Goal: Task Accomplishment & Management: Manage account settings

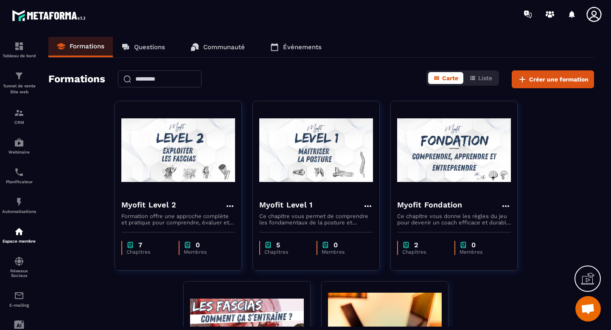
scroll to position [5159, 0]
click at [590, 311] on span "Ouvrir le chat" at bounding box center [588, 310] width 14 height 12
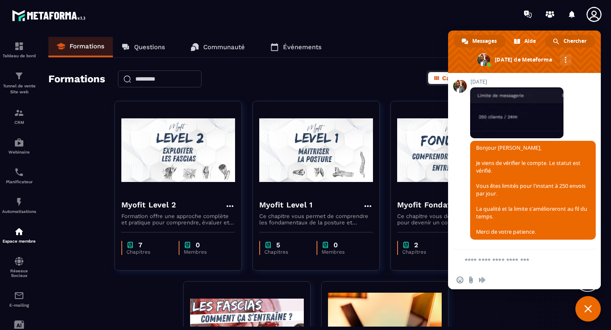
click at [576, 43] on span "Chercher" at bounding box center [574, 41] width 23 height 13
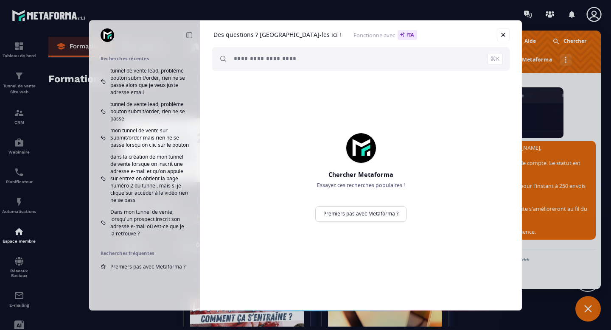
click at [354, 63] on input "search" at bounding box center [368, 59] width 269 height 24
type input "**********"
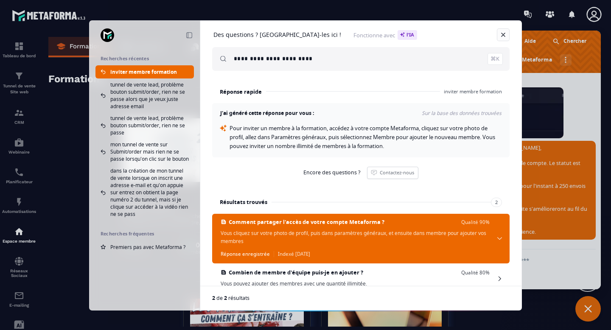
click at [502, 35] on link "Fermer" at bounding box center [503, 34] width 13 height 13
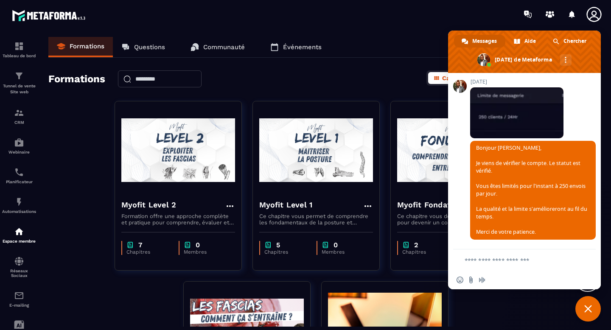
click at [591, 14] on icon at bounding box center [593, 14] width 15 height 15
click at [568, 38] on span "Chercher" at bounding box center [574, 41] width 23 height 13
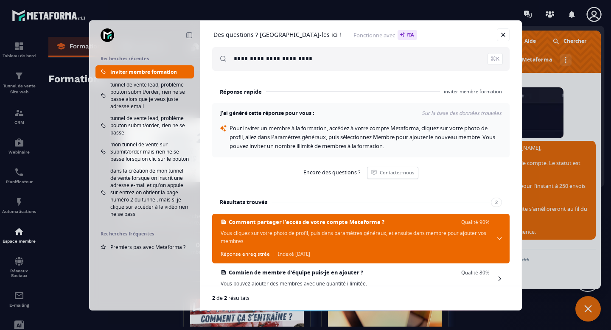
click at [473, 14] on div "**********" at bounding box center [305, 165] width 611 height 330
click at [582, 311] on div "**********" at bounding box center [305, 165] width 611 height 330
click at [544, 313] on div "**********" at bounding box center [305, 165] width 611 height 330
click at [503, 34] on link "Fermer" at bounding box center [503, 34] width 13 height 13
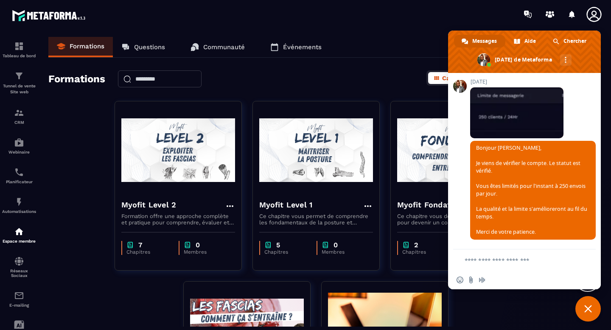
click at [593, 312] on span "Fermer le chat" at bounding box center [587, 308] width 25 height 25
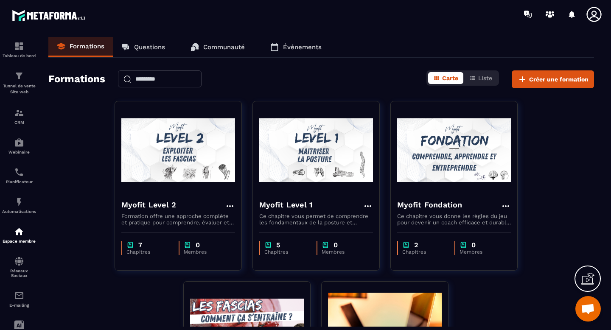
click at [598, 12] on icon at bounding box center [593, 14] width 17 height 17
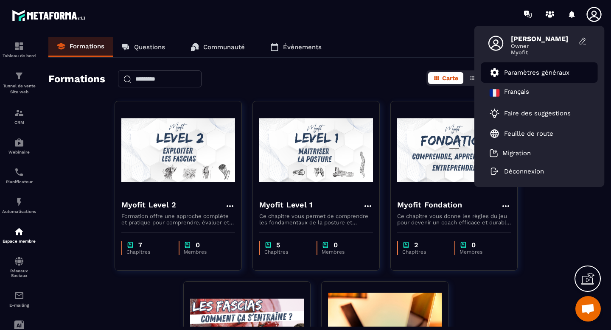
click at [566, 72] on p "Paramètres généraux" at bounding box center [536, 73] width 65 height 8
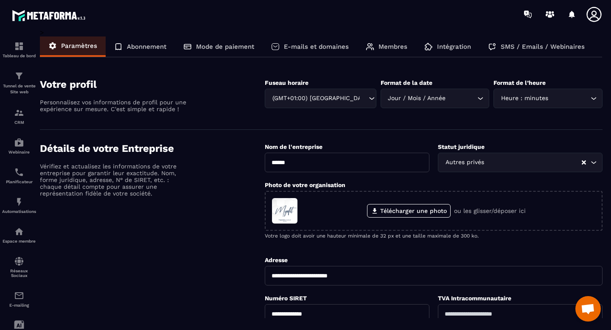
click at [395, 43] on p "Membres" at bounding box center [392, 47] width 29 height 8
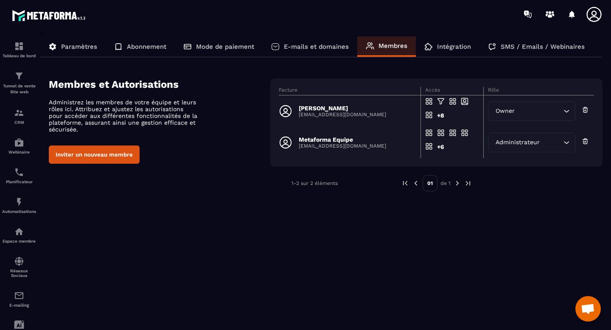
click at [103, 160] on button "Inviter un nouveau membre" at bounding box center [94, 154] width 91 height 18
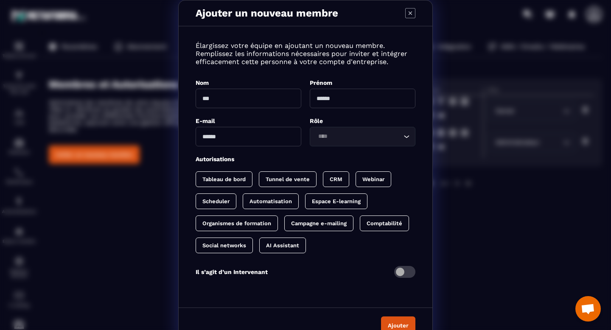
click at [237, 103] on input "Modal window" at bounding box center [249, 99] width 106 height 20
type input "*****"
click at [344, 103] on input "Modal window" at bounding box center [363, 99] width 106 height 20
type input "*******"
click at [377, 148] on div "Élargissez votre équipe en ajoutant un nouveau membre. Remplissez les informati…" at bounding box center [306, 165] width 254 height 260
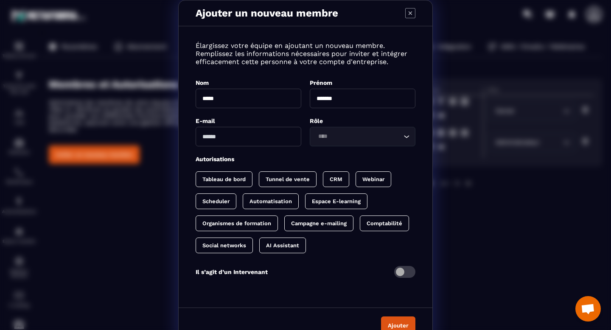
click at [382, 140] on input "Search for option" at bounding box center [358, 136] width 86 height 9
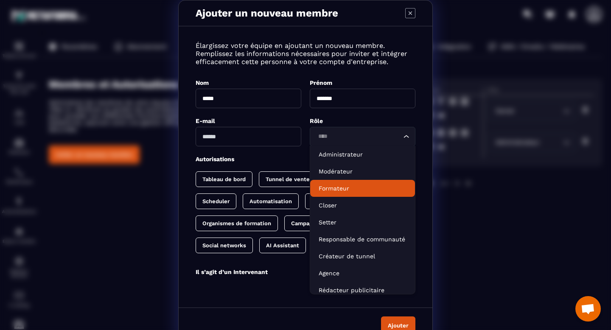
click at [411, 13] on icon "Modal window" at bounding box center [409, 12] width 3 height 3
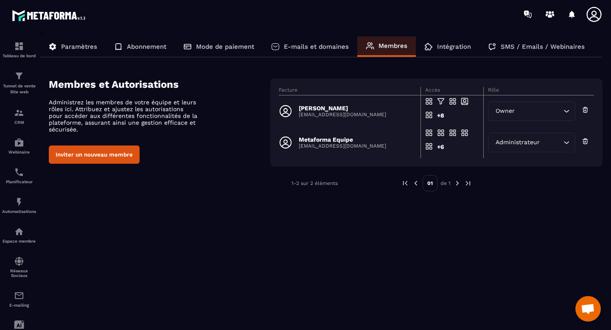
click at [584, 317] on span "Ouvrir le chat" at bounding box center [587, 308] width 25 height 25
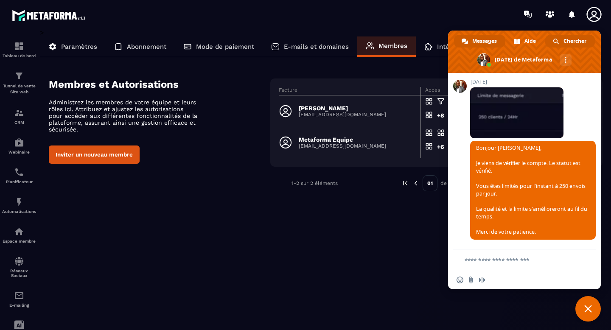
click at [574, 45] on span "Chercher" at bounding box center [574, 41] width 23 height 13
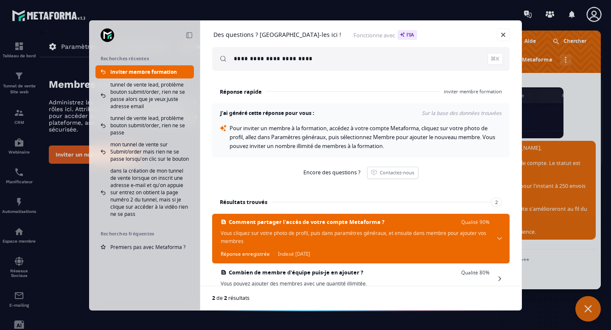
click at [262, 55] on input "**********" at bounding box center [368, 59] width 269 height 24
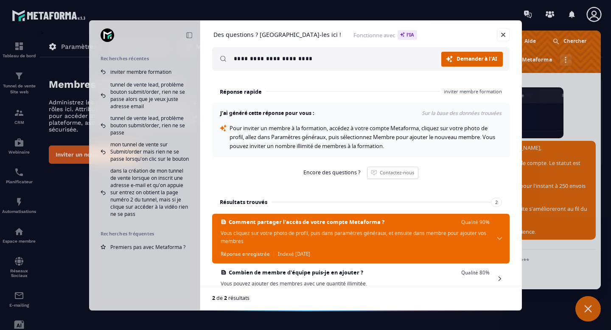
click at [465, 60] on span "Demander à l'AI" at bounding box center [476, 58] width 41 height 5
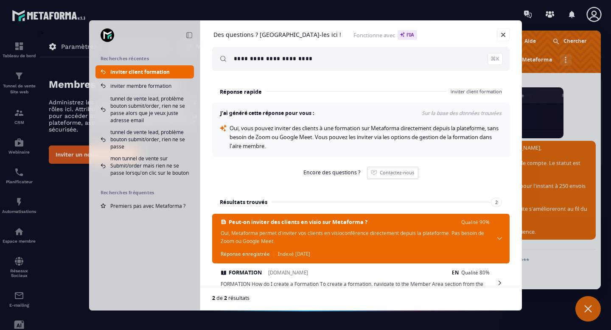
click at [236, 57] on input "**********" at bounding box center [368, 59] width 269 height 24
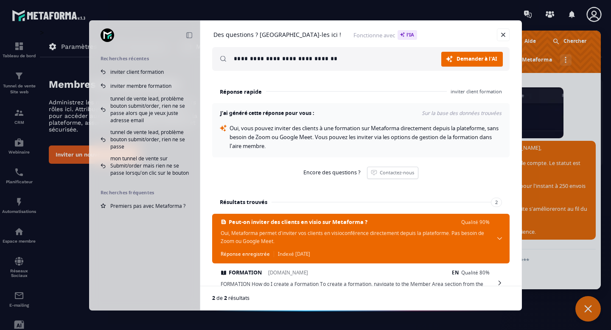
click at [292, 56] on input "**********" at bounding box center [337, 59] width 207 height 24
type input "**********"
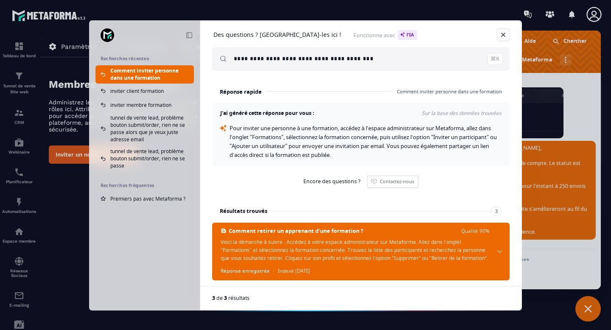
click at [506, 36] on link "Fermer" at bounding box center [503, 34] width 13 height 13
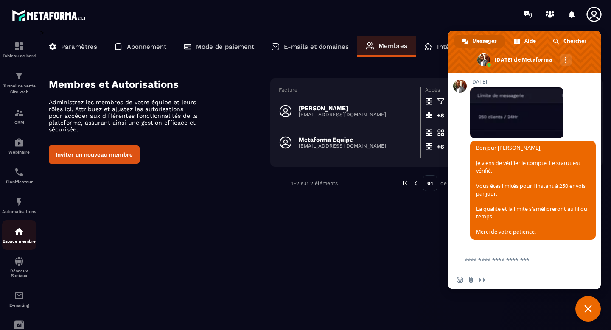
click at [21, 243] on p "Espace membre" at bounding box center [19, 241] width 34 height 5
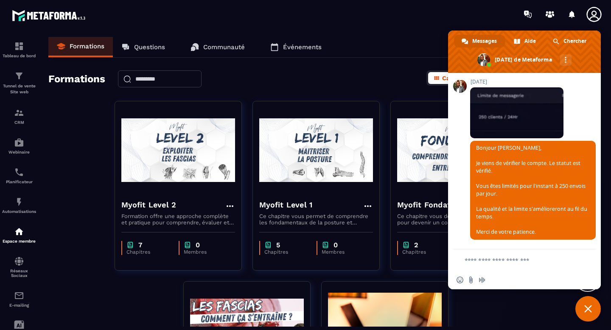
click at [590, 310] on span "Fermer le chat" at bounding box center [588, 309] width 8 height 8
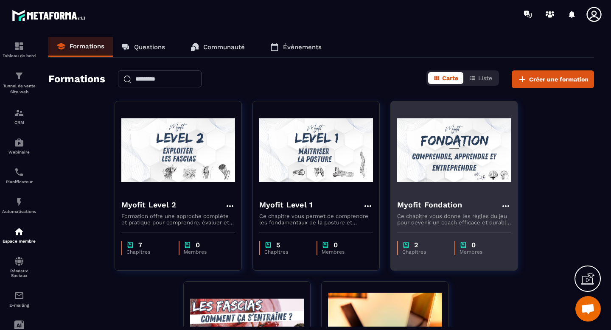
click at [504, 207] on icon at bounding box center [505, 206] width 10 height 10
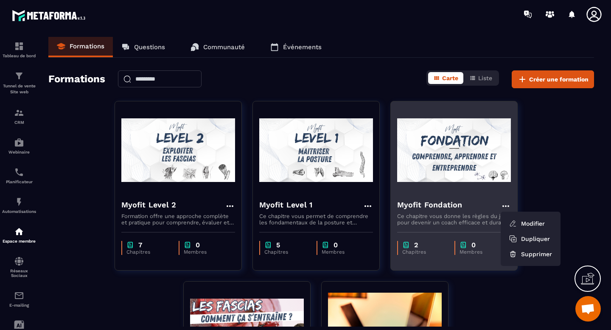
click at [458, 151] on img at bounding box center [454, 150] width 114 height 85
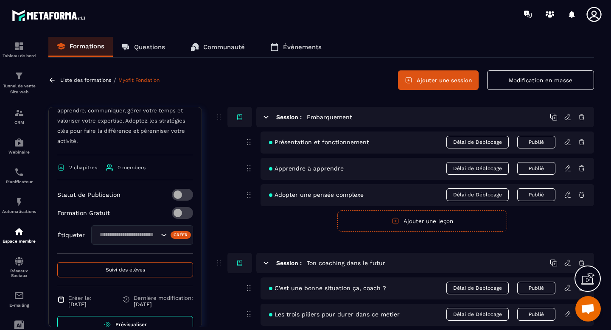
scroll to position [186, 0]
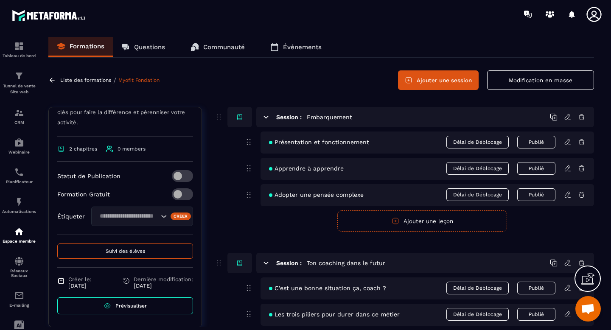
click at [124, 150] on span "0 members" at bounding box center [131, 149] width 28 height 6
click at [108, 149] on icon at bounding box center [110, 149] width 8 height 8
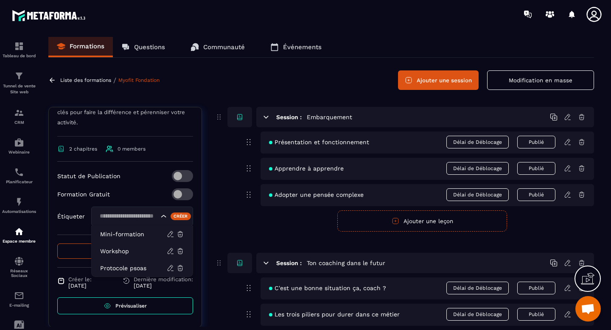
click at [160, 218] on icon "Search for option" at bounding box center [163, 216] width 8 height 8
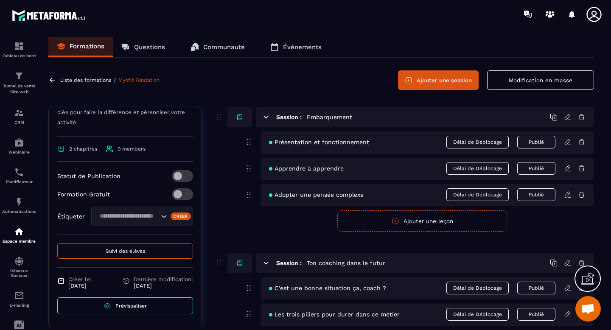
click at [145, 254] on button "Suivi des élèves" at bounding box center [125, 250] width 136 height 15
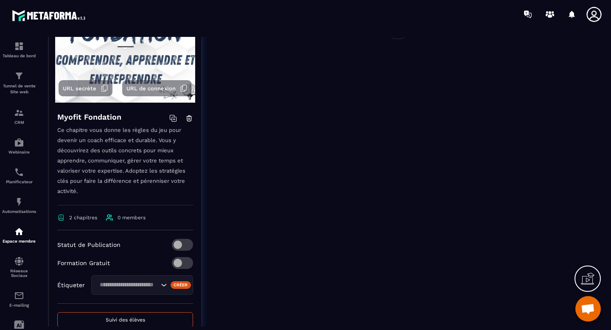
scroll to position [106, 0]
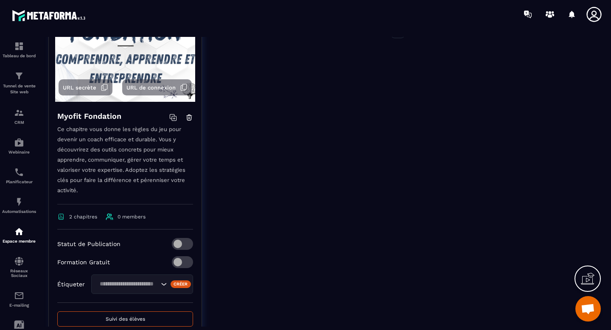
click at [579, 307] on span "Ouvrir le chat" at bounding box center [587, 308] width 25 height 25
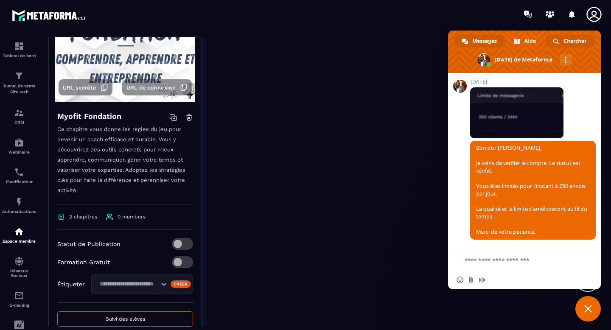
click at [564, 41] on span "Chercher" at bounding box center [574, 41] width 23 height 13
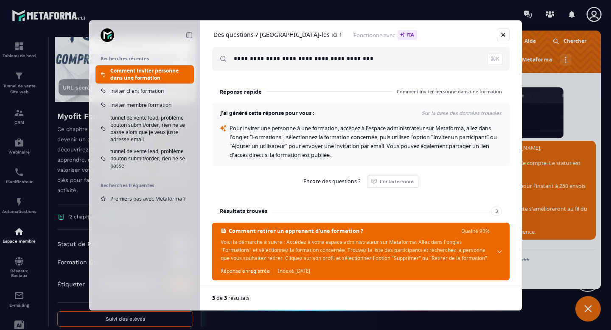
click at [502, 35] on link "Fermer" at bounding box center [503, 34] width 13 height 13
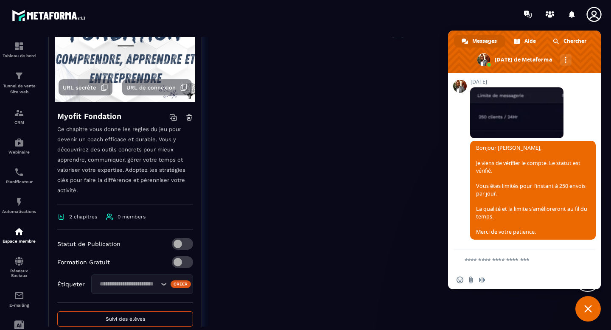
click at [589, 312] on span "Fermer le chat" at bounding box center [588, 309] width 8 height 8
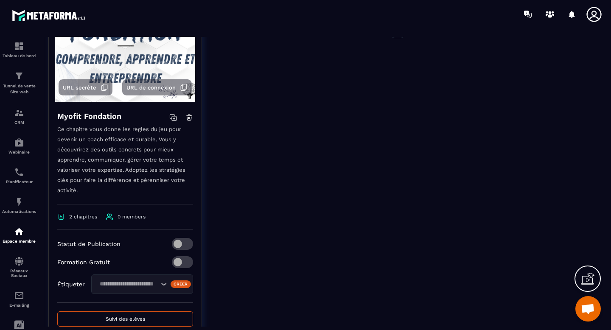
click at [593, 17] on icon at bounding box center [593, 14] width 17 height 17
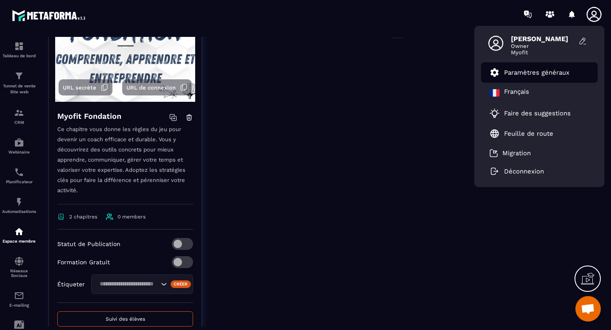
click at [533, 76] on link "Paramètres généraux" at bounding box center [529, 72] width 80 height 10
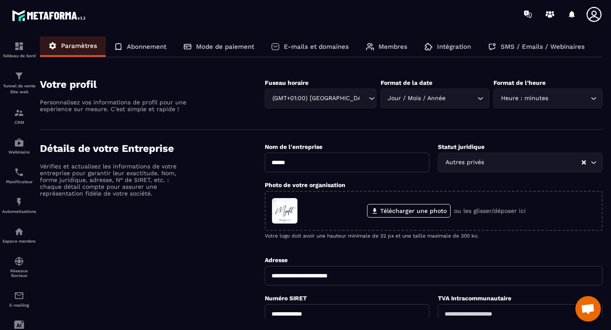
click at [303, 45] on p "E-mails et domaines" at bounding box center [316, 47] width 65 height 8
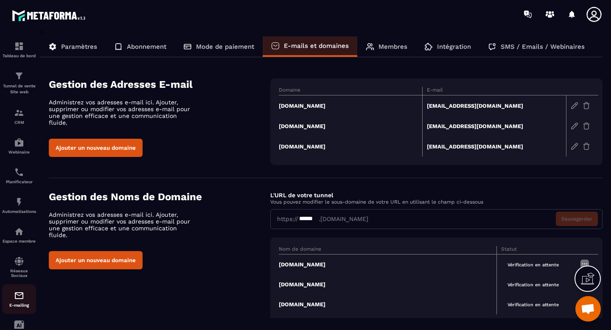
click at [22, 306] on p "E-mailing" at bounding box center [19, 305] width 34 height 5
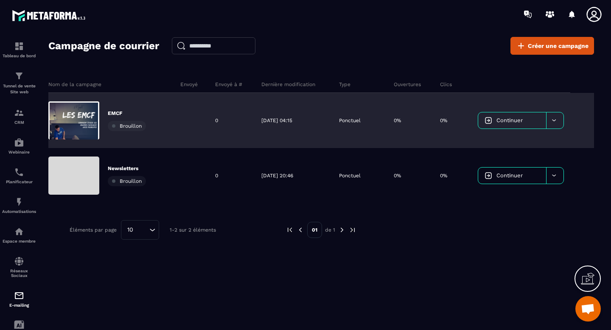
click at [523, 121] on link "Continuer" at bounding box center [512, 120] width 68 height 16
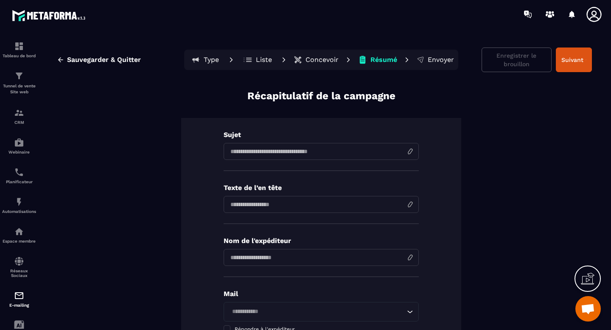
click at [327, 154] on input at bounding box center [321, 151] width 195 height 17
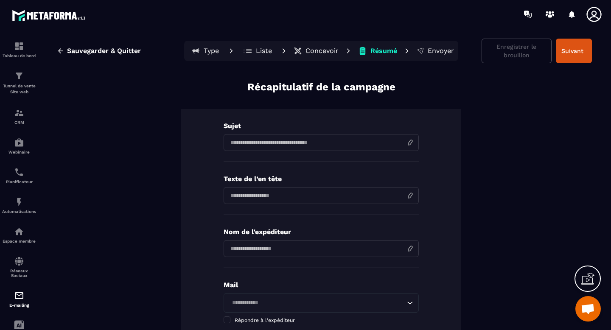
scroll to position [10, 0]
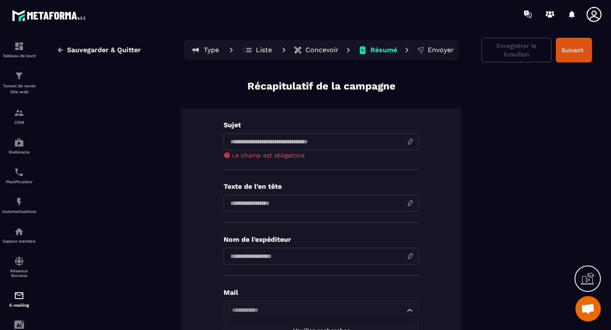
click at [270, 299] on div "Mail Loading... [PERSON_NAME] rechercher Répondre à l'expéditeur" at bounding box center [321, 315] width 195 height 54
click at [260, 143] on input at bounding box center [321, 141] width 195 height 17
type input "****"
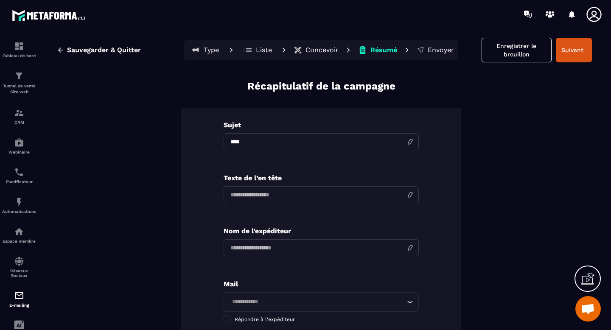
click at [256, 210] on div "Texte de l’en tête" at bounding box center [321, 194] width 195 height 40
type input "****"
click at [278, 251] on input "input" at bounding box center [321, 247] width 195 height 17
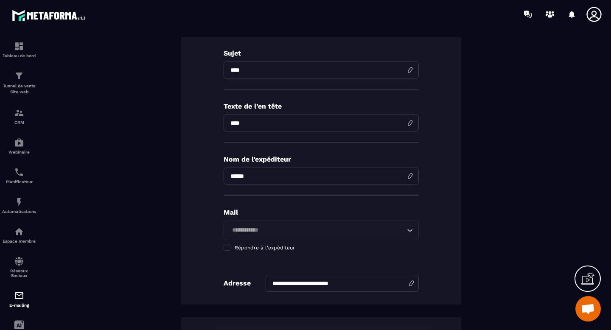
scroll to position [96, 0]
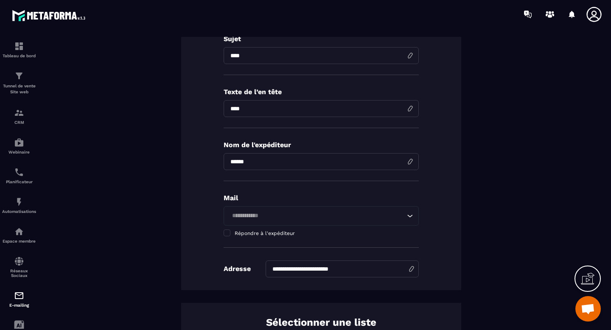
type input "******"
click at [411, 215] on icon "Search for option" at bounding box center [409, 216] width 8 height 8
type input "**********"
click at [452, 229] on div "**********" at bounding box center [321, 156] width 280 height 268
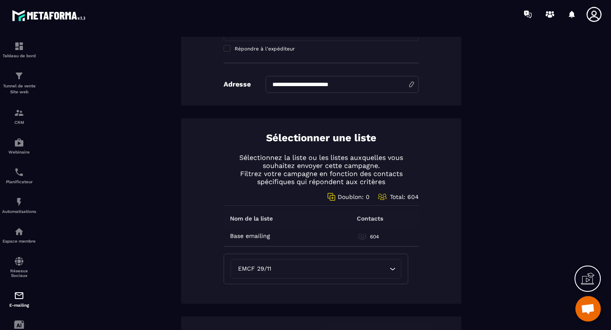
scroll to position [282, 0]
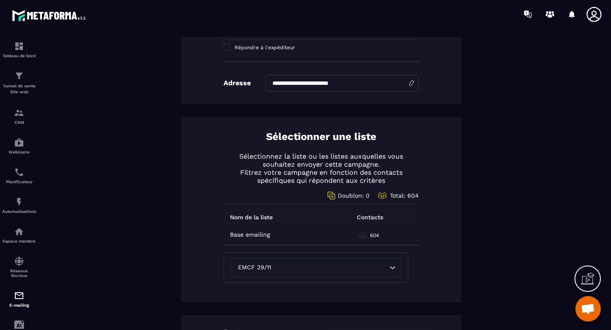
click at [394, 268] on icon "Search for option" at bounding box center [392, 267] width 8 height 8
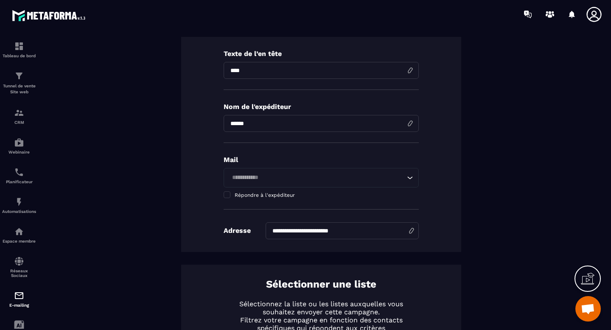
scroll to position [134, 0]
click at [287, 175] on input "Search for option" at bounding box center [317, 177] width 176 height 9
click at [312, 196] on span "Veuillez rechercher" at bounding box center [321, 197] width 56 height 7
click at [443, 169] on div "**********" at bounding box center [321, 117] width 280 height 268
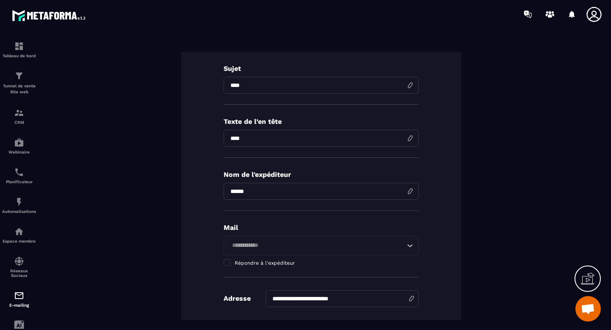
scroll to position [0, 0]
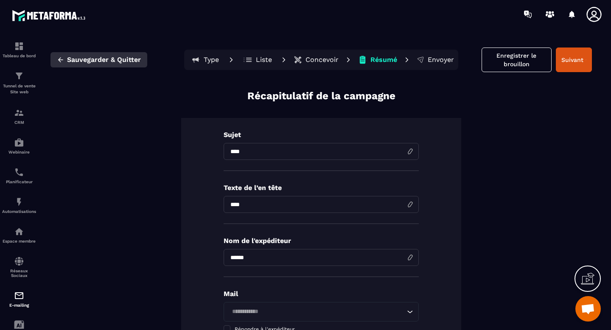
click at [68, 59] on span "Sauvegarder & Quitter" at bounding box center [104, 60] width 74 height 8
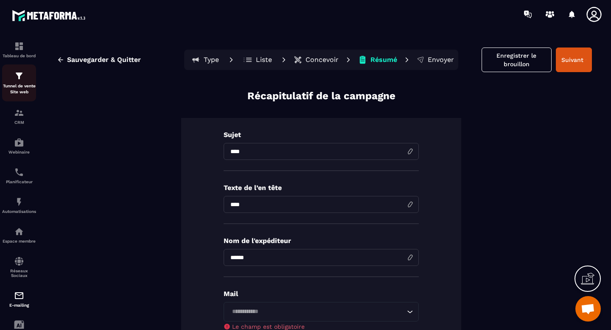
click at [16, 81] on div "Tunnel de vente Site web" at bounding box center [19, 83] width 34 height 24
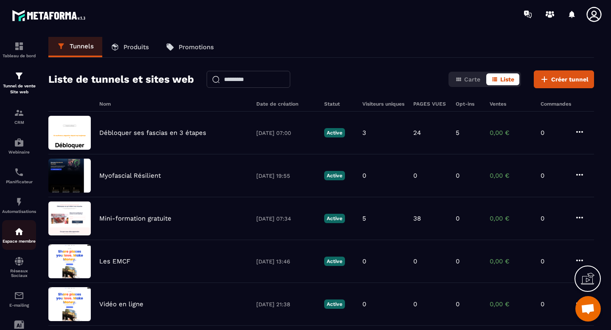
click at [17, 234] on img at bounding box center [19, 231] width 10 height 10
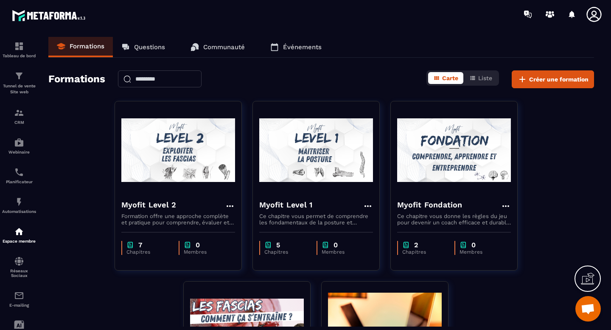
click at [584, 310] on span "Ouvrir le chat" at bounding box center [588, 310] width 14 height 12
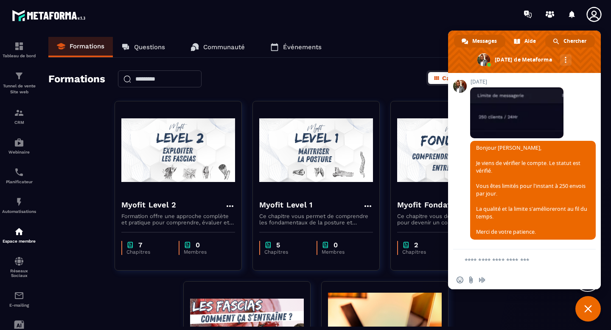
click at [578, 43] on span "Chercher" at bounding box center [574, 41] width 23 height 13
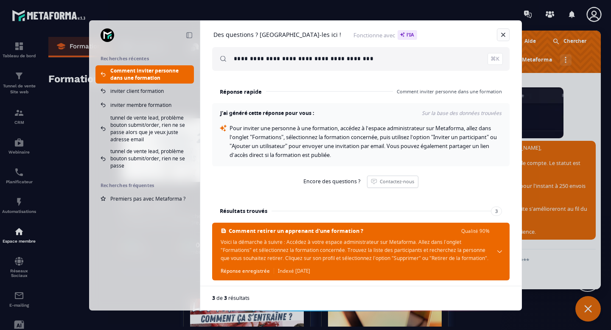
click at [503, 32] on link "Fermer" at bounding box center [503, 34] width 13 height 13
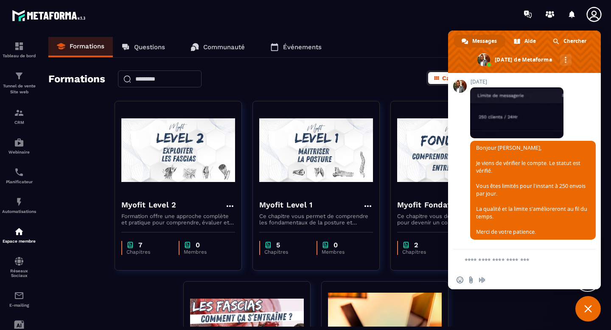
click at [586, 310] on span "Fermer le chat" at bounding box center [588, 309] width 8 height 8
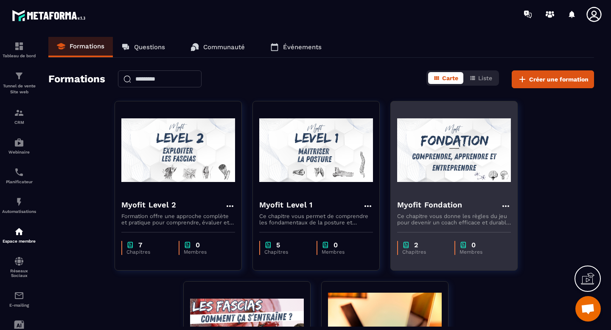
click at [502, 206] on icon at bounding box center [505, 206] width 7 height 2
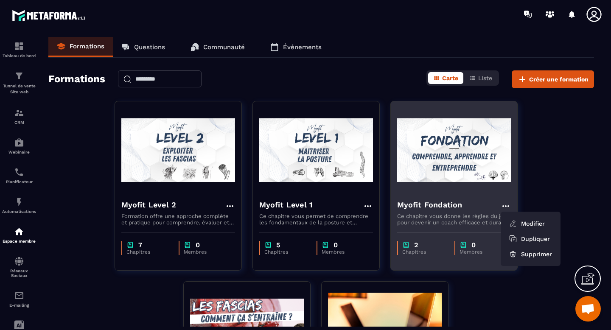
click at [502, 206] on icon at bounding box center [505, 206] width 7 height 2
click at [453, 172] on img at bounding box center [454, 150] width 114 height 85
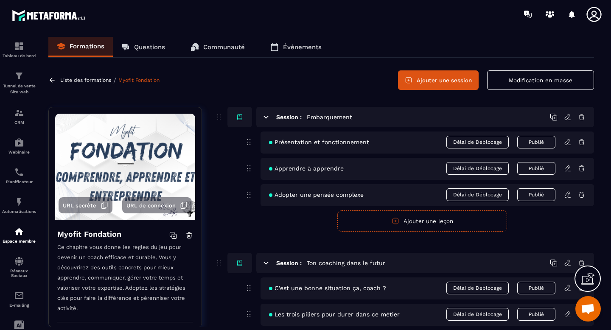
click at [265, 119] on icon at bounding box center [266, 117] width 8 height 8
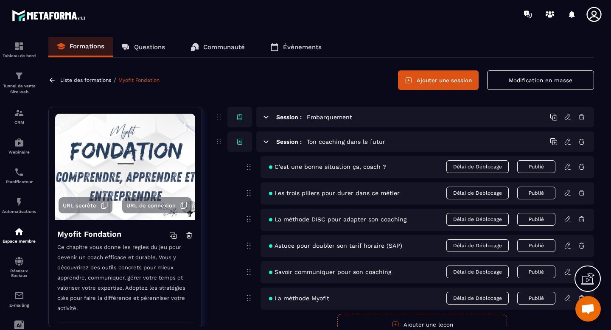
click at [264, 145] on icon at bounding box center [266, 142] width 8 height 8
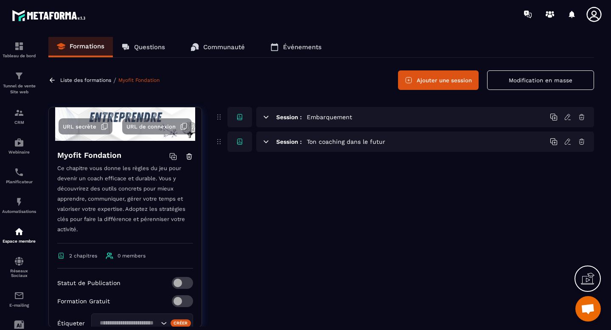
scroll to position [81, 0]
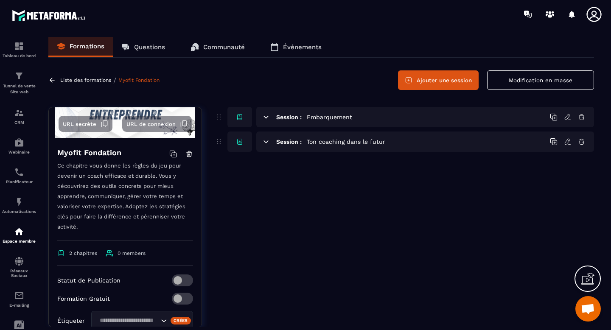
click at [172, 155] on icon at bounding box center [174, 155] width 5 height 5
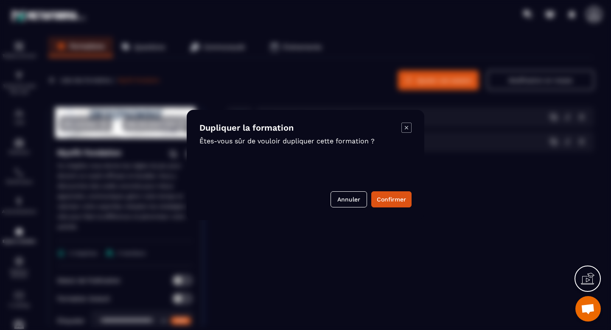
click at [403, 130] on icon "Modal window" at bounding box center [406, 128] width 10 height 10
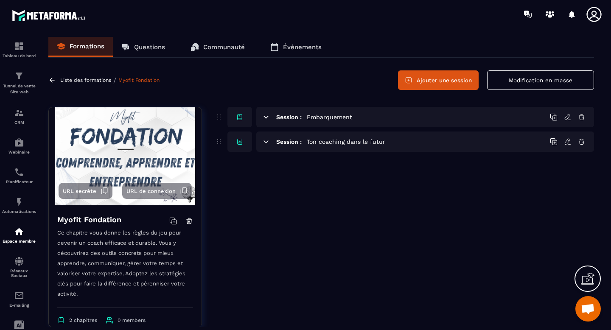
scroll to position [0, 0]
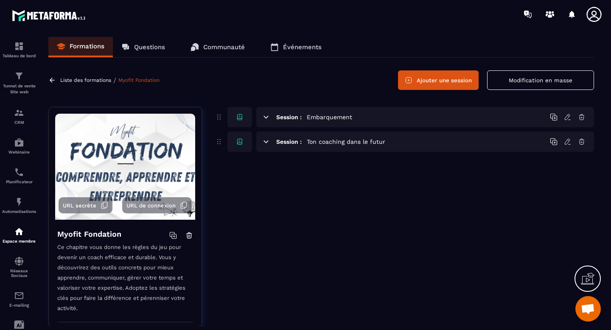
click at [295, 48] on p "Événements" at bounding box center [302, 47] width 39 height 8
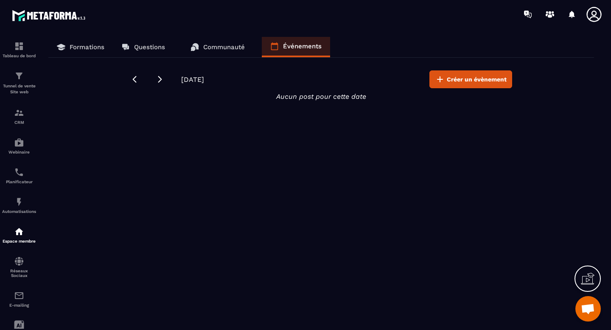
click at [71, 48] on p "Formations" at bounding box center [87, 47] width 35 height 8
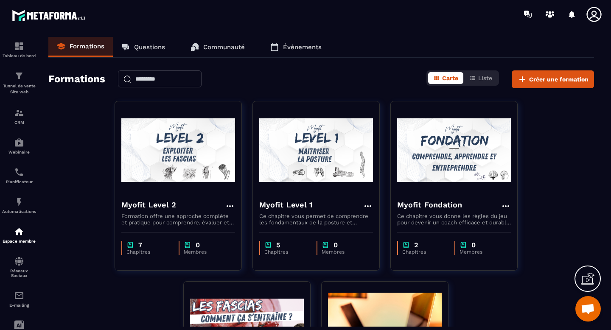
click at [587, 307] on span "Ouvrir le chat" at bounding box center [588, 310] width 14 height 12
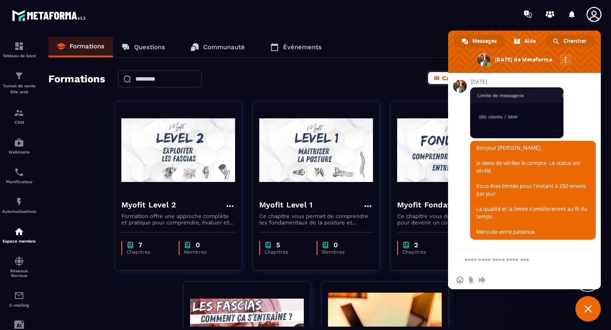
click at [576, 41] on span "Chercher" at bounding box center [574, 41] width 23 height 13
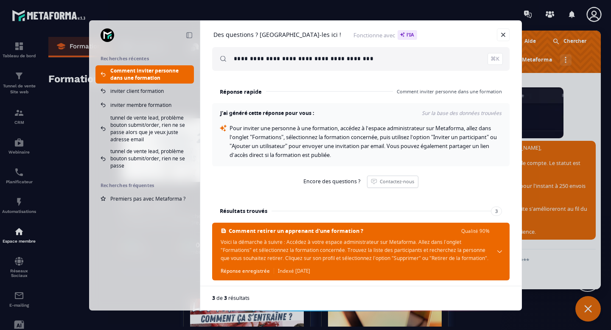
click at [300, 61] on input "**********" at bounding box center [368, 59] width 269 height 24
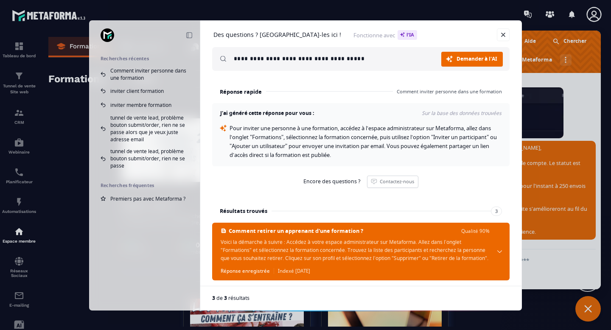
type input "**********"
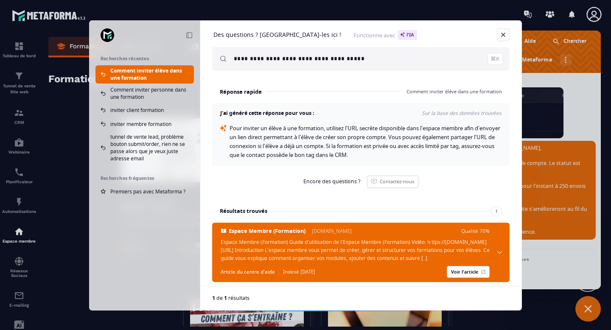
click at [506, 33] on link "Fermer" at bounding box center [503, 34] width 13 height 13
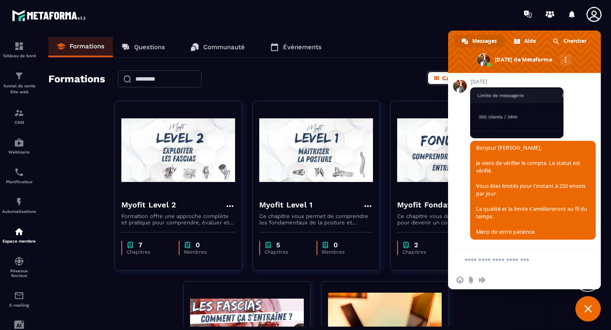
click at [583, 312] on span "Fermer le chat" at bounding box center [587, 308] width 25 height 25
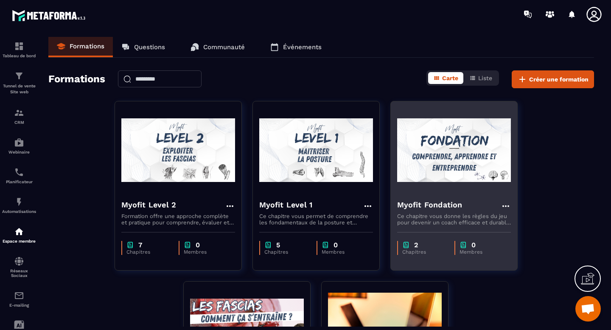
click at [417, 155] on img at bounding box center [454, 150] width 114 height 85
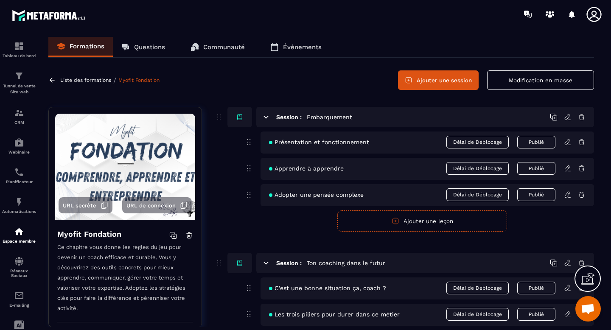
click at [158, 206] on span "URL de connexion" at bounding box center [150, 205] width 49 height 6
click at [582, 310] on span "Ouvrir le chat" at bounding box center [588, 310] width 14 height 12
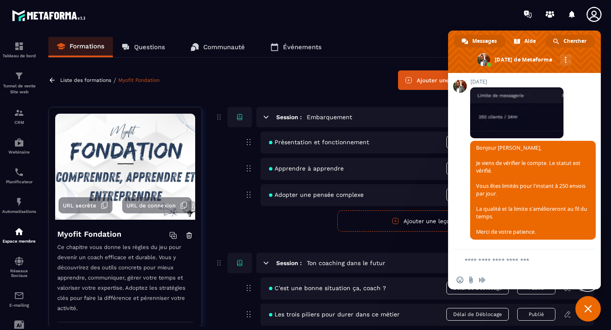
click at [580, 43] on span "Chercher" at bounding box center [574, 41] width 23 height 13
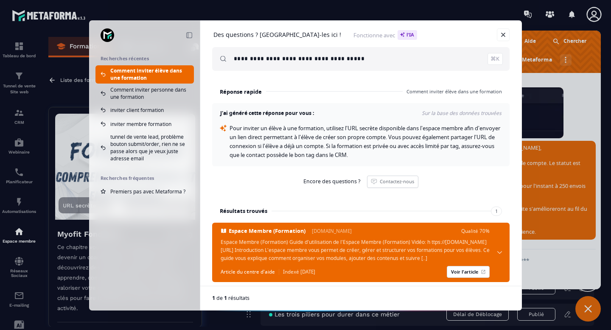
click at [241, 59] on input "**********" at bounding box center [368, 59] width 269 height 24
drag, startPoint x: 241, startPoint y: 59, endPoint x: 358, endPoint y: 60, distance: 116.6
click at [358, 60] on input "**********" at bounding box center [368, 59] width 269 height 24
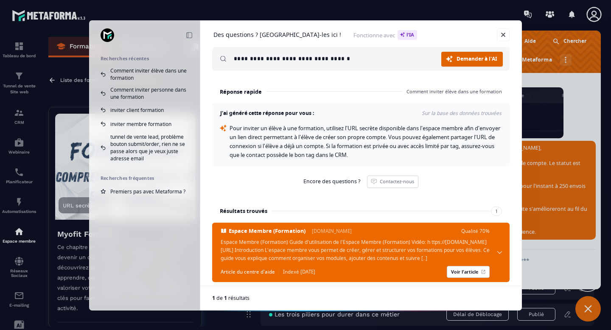
type input "**********"
click at [461, 57] on span "Demander à l'AI" at bounding box center [476, 58] width 41 height 5
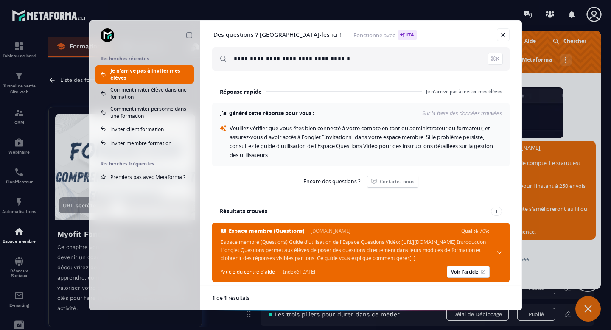
click at [597, 17] on div "**********" at bounding box center [305, 165] width 611 height 330
click at [507, 37] on link "Fermer" at bounding box center [503, 34] width 13 height 13
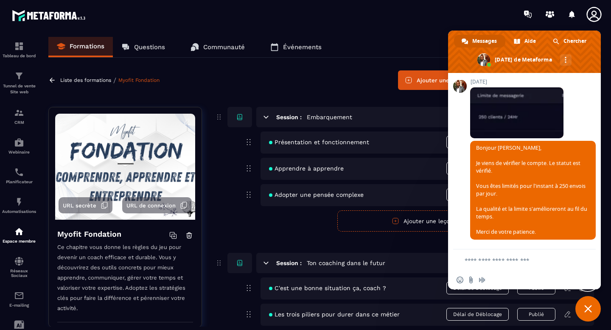
click at [590, 317] on span "Fermer le chat" at bounding box center [587, 308] width 25 height 25
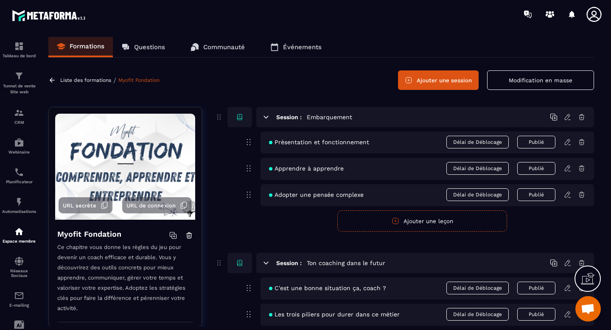
click at [595, 17] on icon at bounding box center [593, 14] width 17 height 17
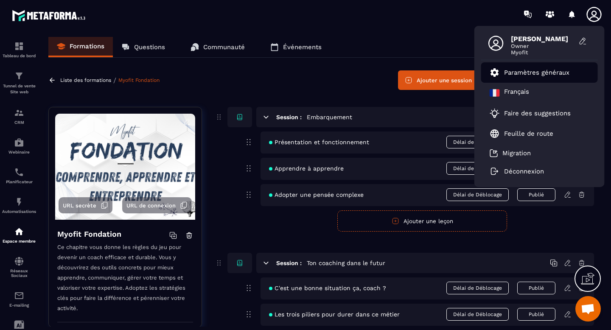
click at [543, 70] on p "Paramètres généraux" at bounding box center [536, 73] width 65 height 8
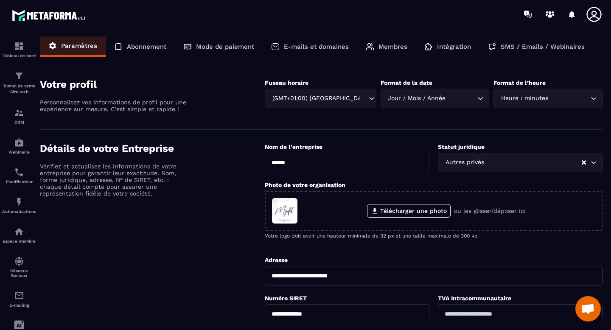
click at [379, 48] on p "Membres" at bounding box center [392, 47] width 29 height 8
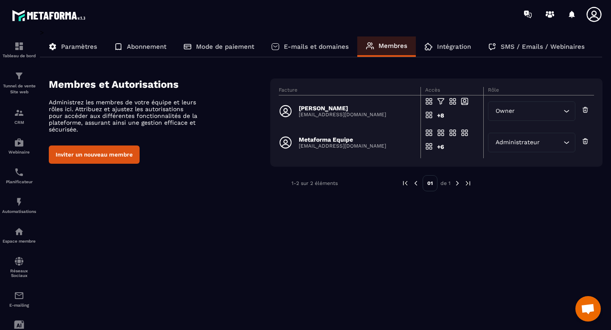
click at [566, 112] on icon "Search for option" at bounding box center [566, 111] width 5 height 3
click at [81, 50] on p "Paramètres" at bounding box center [79, 47] width 36 height 8
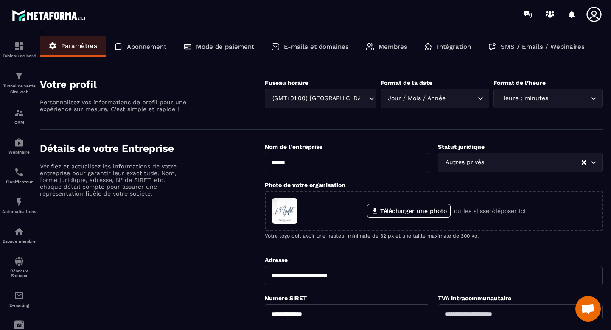
click at [309, 50] on p "E-mails et domaines" at bounding box center [316, 47] width 65 height 8
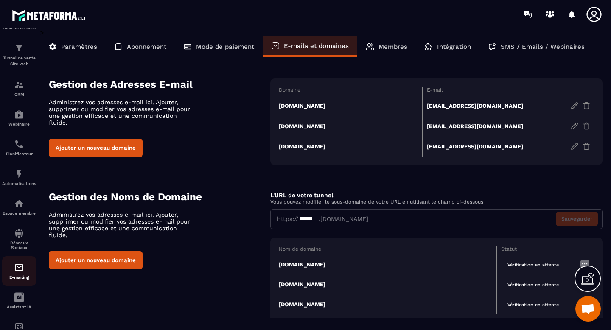
scroll to position [62, 0]
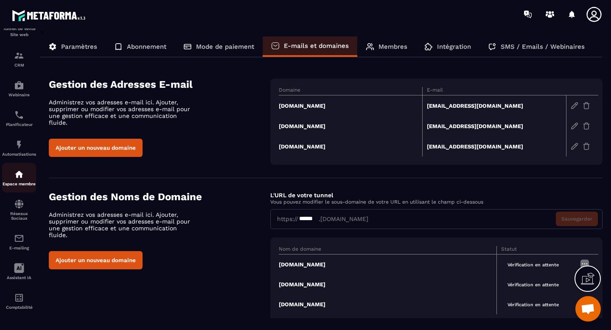
click at [22, 169] on img at bounding box center [19, 174] width 10 height 10
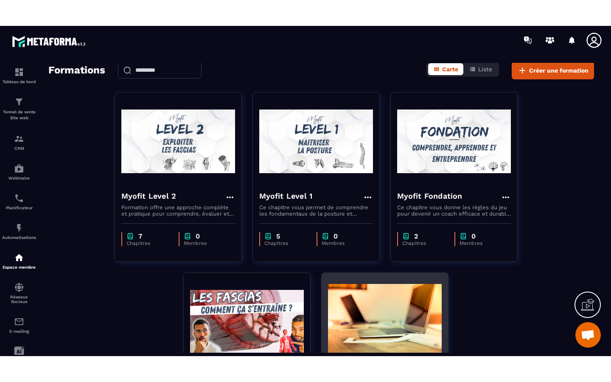
scroll to position [33, 0]
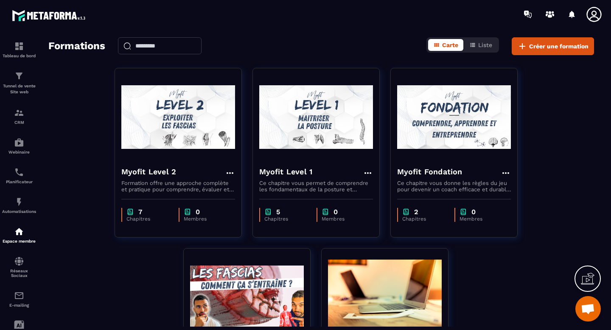
click at [588, 281] on icon at bounding box center [588, 279] width 14 height 14
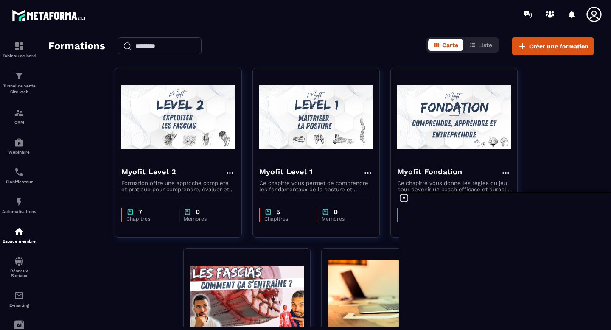
scroll to position [5159, 0]
